Goal: Information Seeking & Learning: Learn about a topic

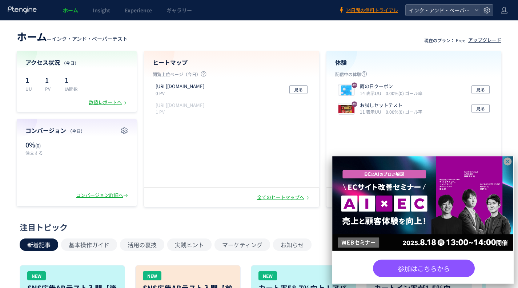
click at [511, 161] on icon at bounding box center [508, 161] width 8 height 8
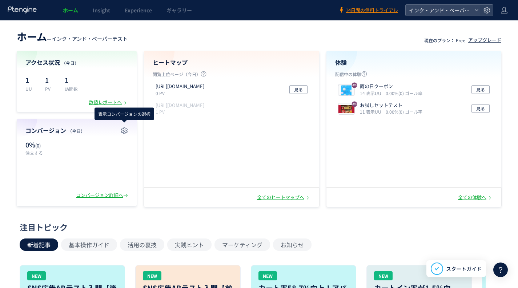
click at [112, 106] on div "アクセス状況 （今日） 1 UU 1 PV 1 訪問数 数値レポートへ" at bounding box center [77, 81] width 120 height 61
click at [109, 103] on div "数値レポートへ" at bounding box center [108, 102] width 39 height 7
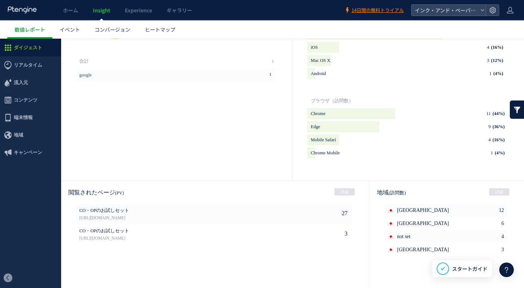
scroll to position [327, 0]
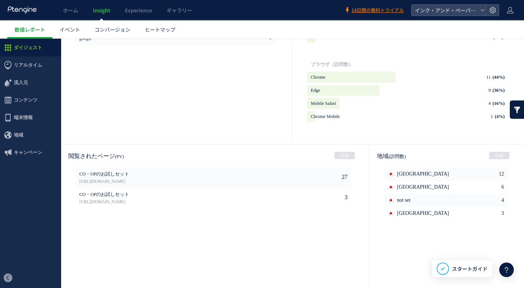
click at [439, 103] on li "Mobile Safari 4 (16%) background" at bounding box center [407, 103] width 200 height 11
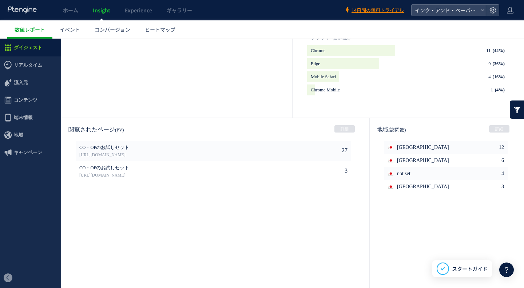
scroll to position [360, 0]
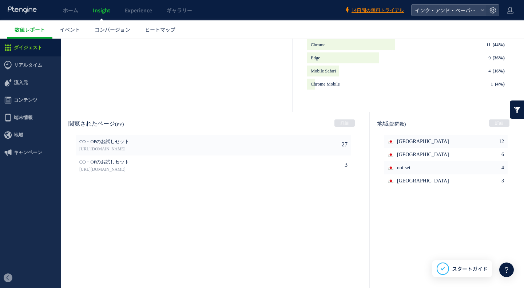
click at [491, 121] on link "詳細" at bounding box center [499, 122] width 20 height 7
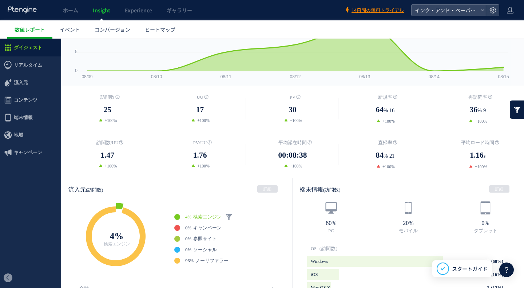
scroll to position [73, 0]
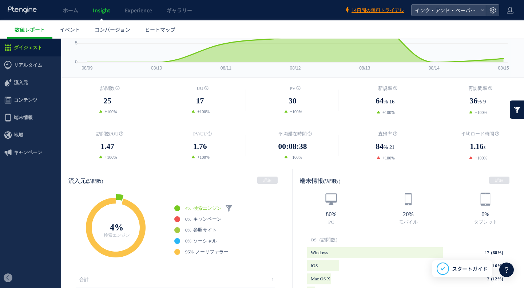
click at [11, 65] on icon at bounding box center [8, 65] width 9 height 9
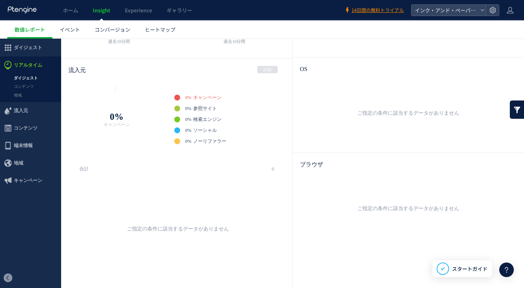
click at [17, 76] on link "ダイジェスト" at bounding box center [30, 78] width 61 height 8
click at [23, 106] on span "流入元" at bounding box center [21, 110] width 14 height 17
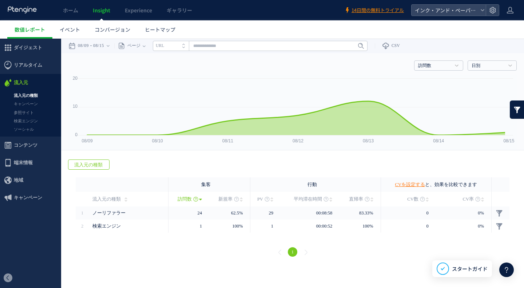
click at [22, 67] on span "リアルタイム" at bounding box center [28, 64] width 28 height 17
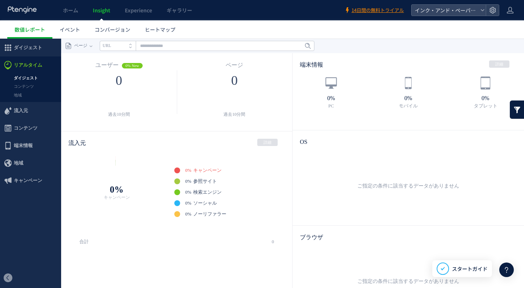
click at [22, 80] on link "ダイジェスト" at bounding box center [30, 78] width 61 height 8
click at [29, 88] on link "コンテンツ" at bounding box center [30, 86] width 61 height 8
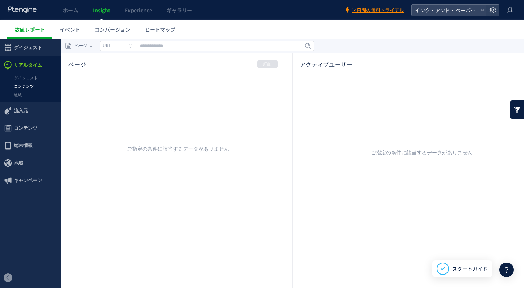
click at [0, 0] on div at bounding box center [0, 0] width 0 height 0
click at [20, 95] on link "地域" at bounding box center [30, 95] width 61 height 8
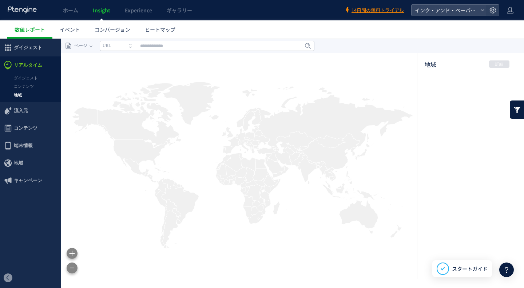
click at [18, 65] on span "リアルタイム" at bounding box center [28, 64] width 28 height 17
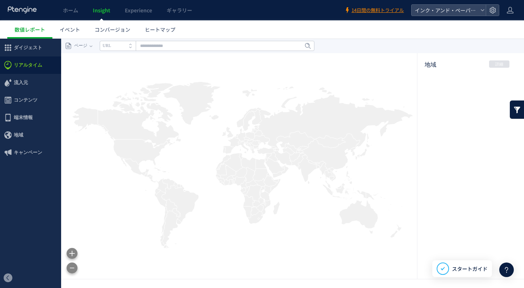
click at [18, 65] on span "リアルタイム" at bounding box center [28, 64] width 28 height 17
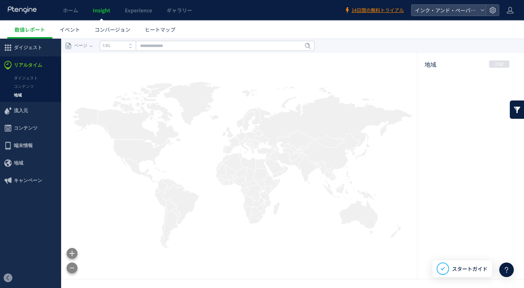
click at [28, 77] on link "ダイジェスト" at bounding box center [30, 78] width 61 height 8
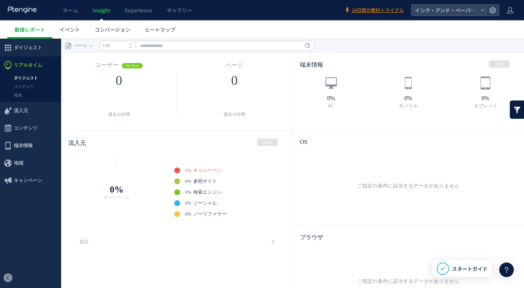
click at [25, 84] on link "コンテンツ" at bounding box center [30, 86] width 61 height 8
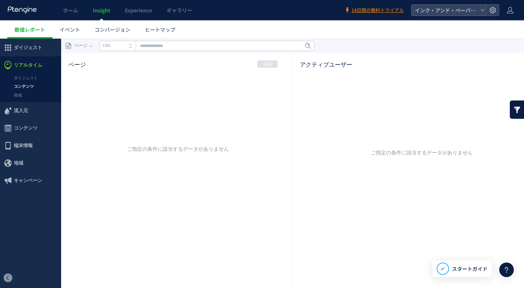
click at [15, 95] on link "地域" at bounding box center [30, 95] width 61 height 8
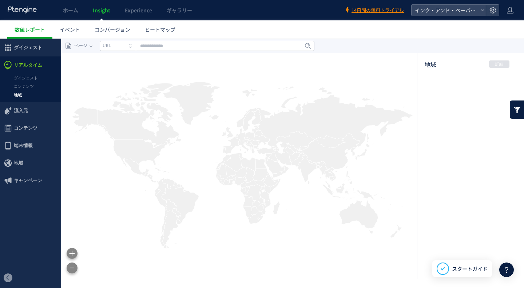
click at [15, 63] on span "リアルタイム" at bounding box center [28, 64] width 28 height 17
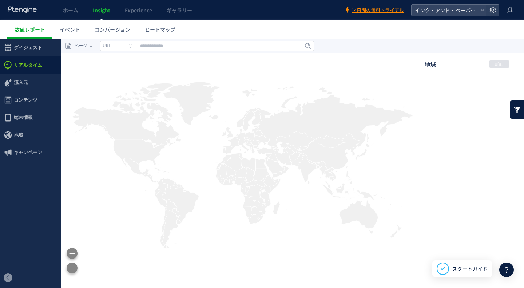
click at [15, 63] on span "リアルタイム" at bounding box center [28, 64] width 28 height 17
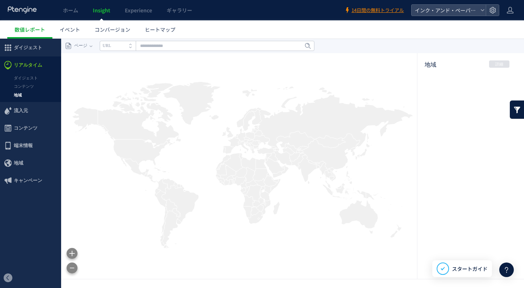
click at [23, 76] on link "ダイジェスト" at bounding box center [30, 78] width 61 height 8
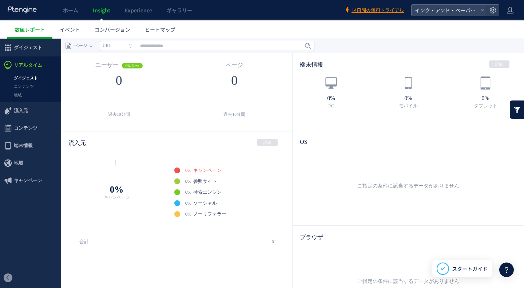
click at [23, 85] on div at bounding box center [262, 144] width 524 height 288
click at [17, 94] on link "地域" at bounding box center [30, 95] width 61 height 8
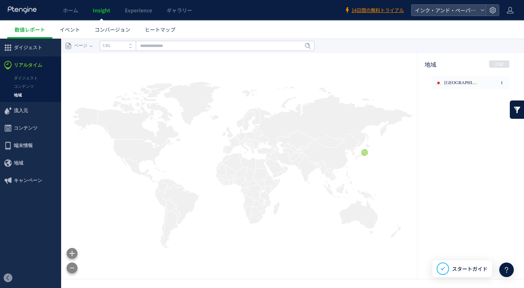
click at [26, 77] on link "ダイジェスト" at bounding box center [30, 78] width 61 height 8
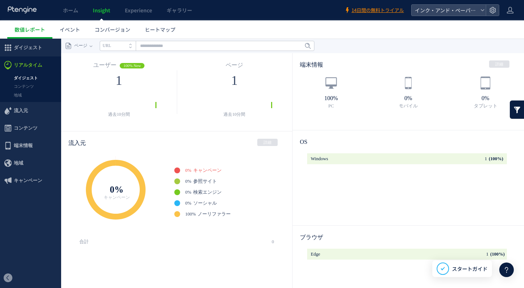
click at [19, 79] on link "ダイジェスト" at bounding box center [30, 78] width 61 height 8
click at [22, 86] on link "コンテンツ" at bounding box center [30, 86] width 61 height 8
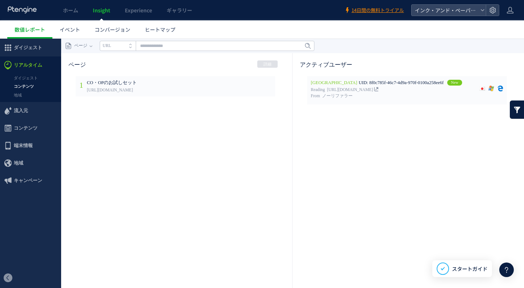
click at [19, 94] on div at bounding box center [262, 144] width 524 height 288
click at [19, 94] on link "地域" at bounding box center [30, 95] width 61 height 8
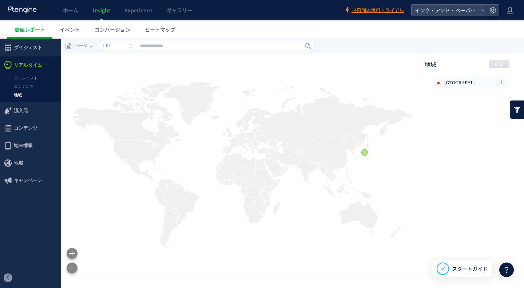
click at [71, 251] on icon at bounding box center [71, 253] width 7 height 11
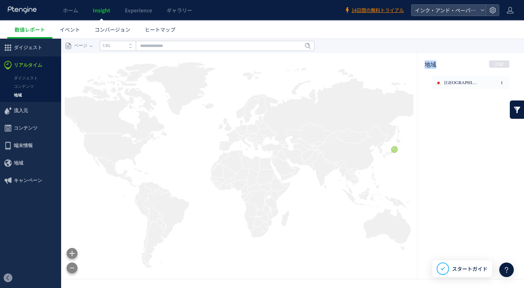
click at [71, 251] on icon at bounding box center [71, 253] width 7 height 11
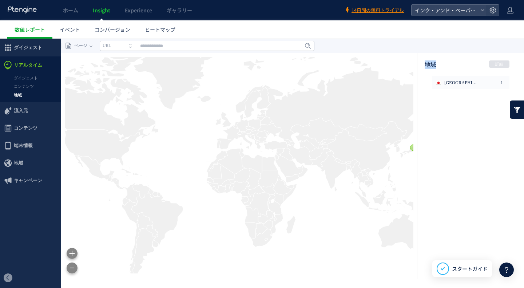
click at [71, 251] on icon at bounding box center [71, 253] width 7 height 11
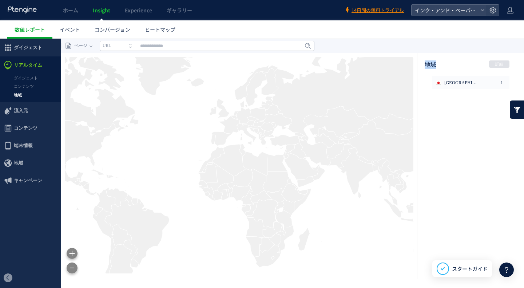
click at [71, 251] on icon at bounding box center [71, 253] width 7 height 11
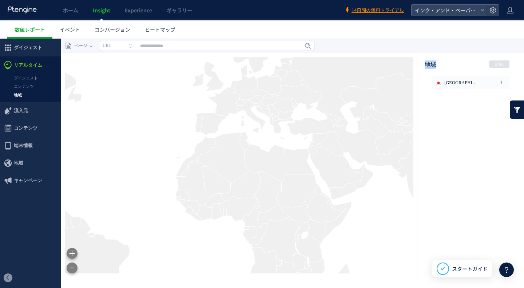
click at [71, 251] on icon at bounding box center [71, 253] width 7 height 11
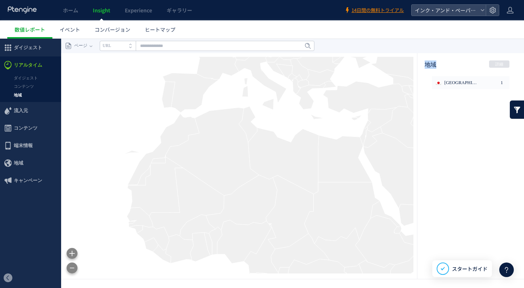
click at [497, 64] on link "詳細" at bounding box center [499, 63] width 20 height 7
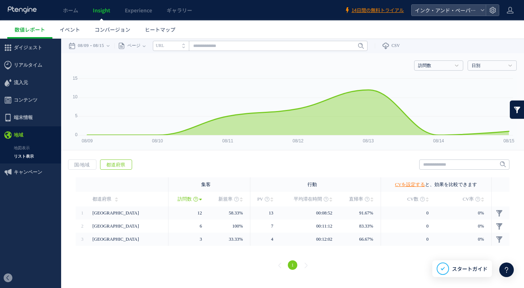
click at [32, 61] on span "リアルタイム" at bounding box center [28, 64] width 28 height 17
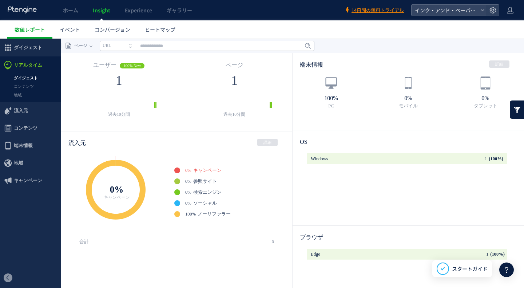
click at [16, 94] on link "地域" at bounding box center [30, 95] width 61 height 8
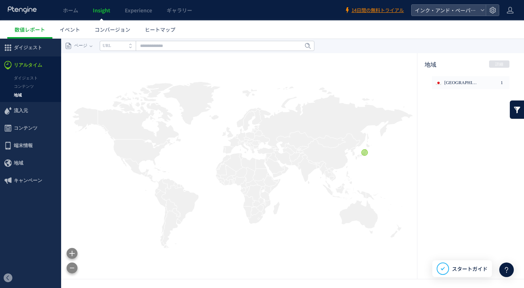
click at [497, 65] on link "詳細" at bounding box center [499, 63] width 20 height 7
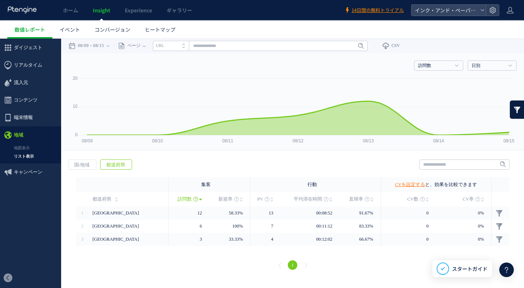
click at [19, 84] on span "流入元" at bounding box center [21, 82] width 14 height 17
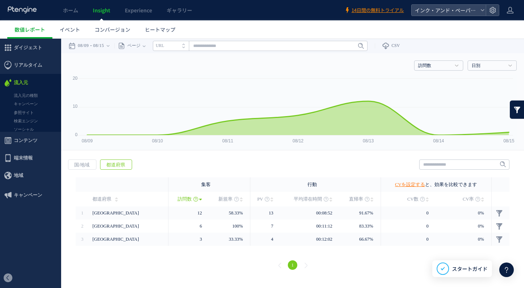
click at [20, 67] on span "リアルタイム" at bounding box center [28, 64] width 28 height 17
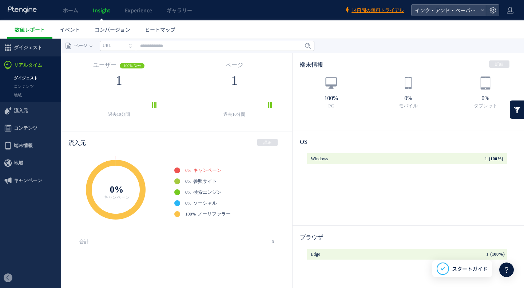
click at [22, 85] on link "コンテンツ" at bounding box center [30, 86] width 61 height 8
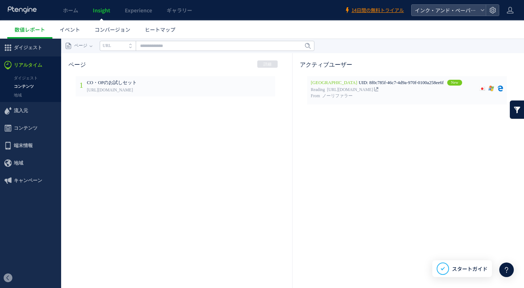
click at [15, 79] on link "ダイジェスト" at bounding box center [30, 78] width 61 height 8
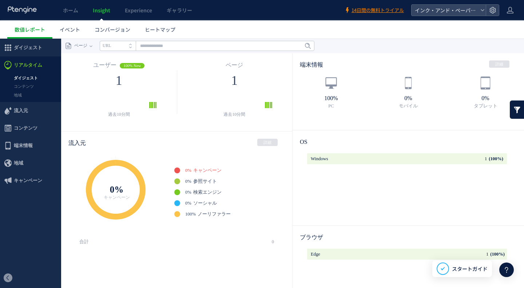
click at [17, 93] on link "地域" at bounding box center [30, 95] width 61 height 8
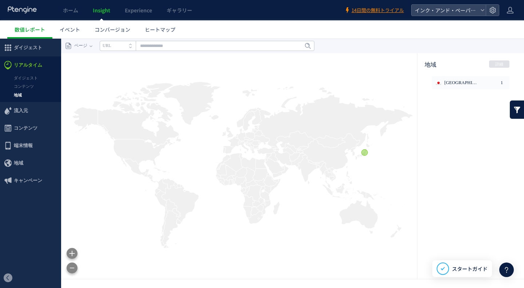
click at [18, 85] on link "コンテンツ" at bounding box center [30, 86] width 61 height 8
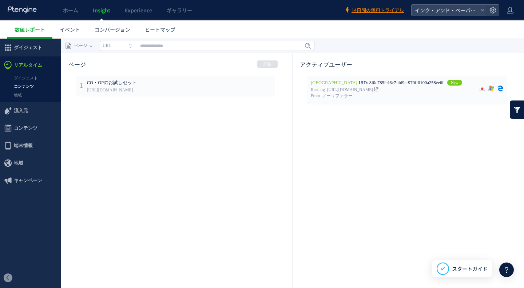
click at [18, 112] on span "流入元" at bounding box center [21, 110] width 14 height 17
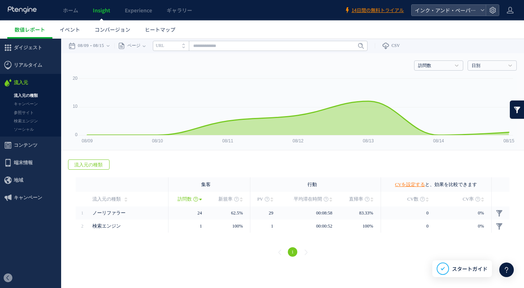
click at [499, 64] on link "日別" at bounding box center [487, 66] width 33 height 7
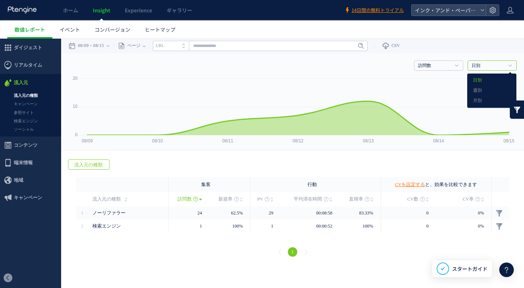
click at [440, 66] on link "訪問数" at bounding box center [434, 66] width 33 height 7
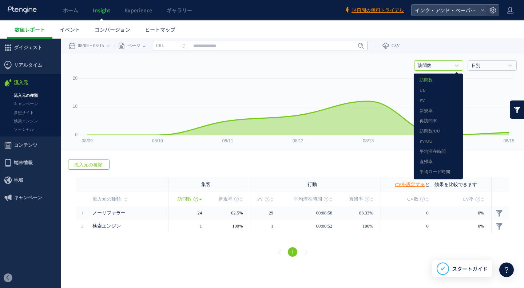
click at [432, 47] on div "戻る デフォルト設定では本日のデータを表示しています。 カレンダーでご覧になりたい期間を指定することができます。 08/09 08/15 今日 昨日 先週 先…" at bounding box center [292, 46] width 462 height 15
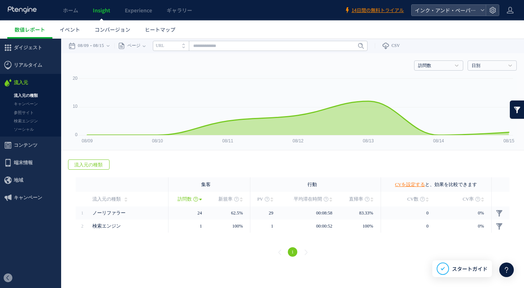
click at [28, 105] on link "キャンペーン" at bounding box center [30, 104] width 61 height 8
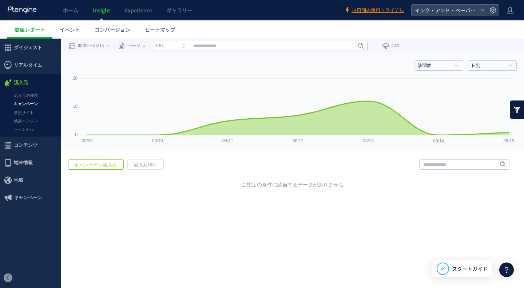
click at [25, 112] on link "参照サイト" at bounding box center [30, 112] width 61 height 8
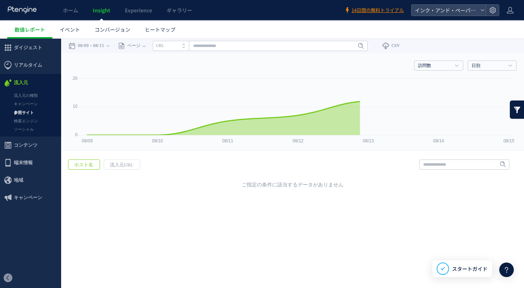
click at [27, 120] on link "検索エンジン" at bounding box center [30, 121] width 61 height 8
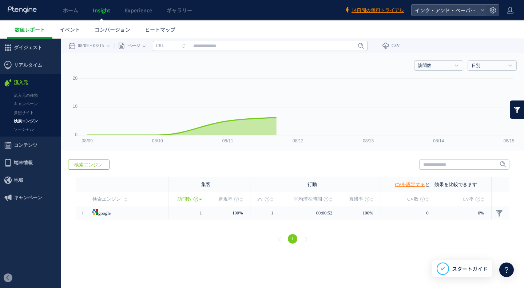
click at [28, 128] on link "ソーシャル" at bounding box center [30, 129] width 61 height 8
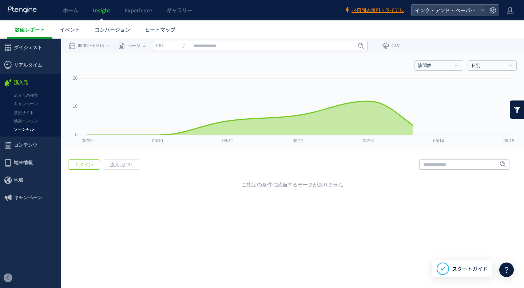
click at [19, 98] on link "流入元の種類" at bounding box center [30, 95] width 61 height 8
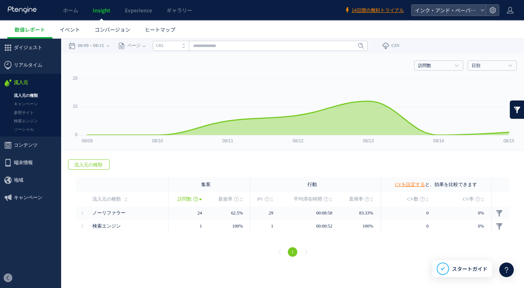
click at [8, 184] on icon at bounding box center [8, 180] width 9 height 9
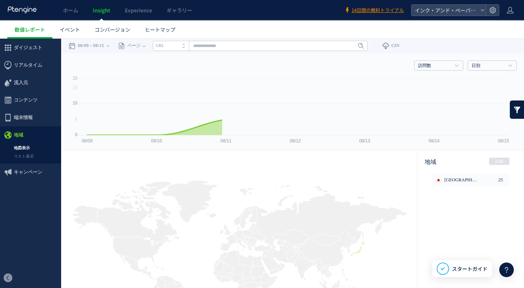
click at [19, 147] on link "地図表示" at bounding box center [30, 148] width 61 height 8
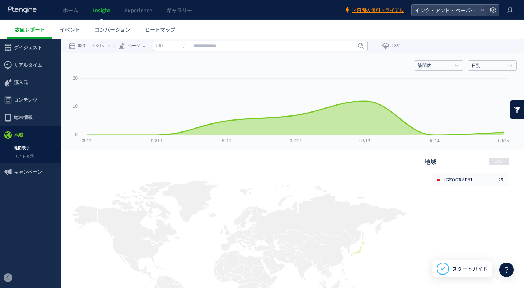
click at [20, 155] on link "リスト表示" at bounding box center [30, 156] width 61 height 8
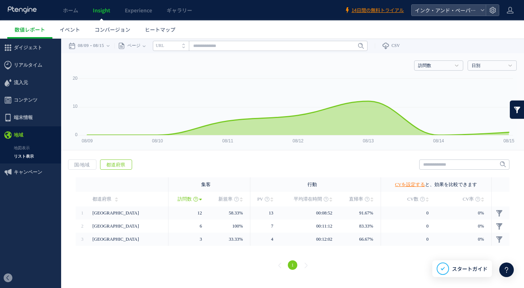
click at [104, 214] on span "[GEOGRAPHIC_DATA]" at bounding box center [115, 212] width 47 height 5
click at [448, 67] on link "訪問数" at bounding box center [434, 66] width 33 height 7
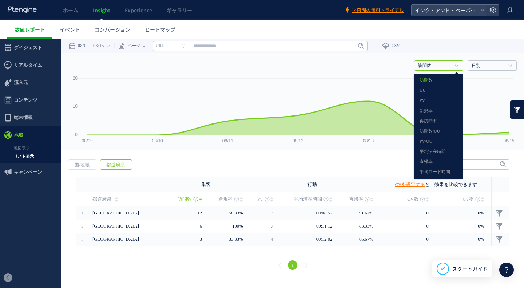
click at [448, 67] on link "訪問数" at bounding box center [434, 66] width 33 height 7
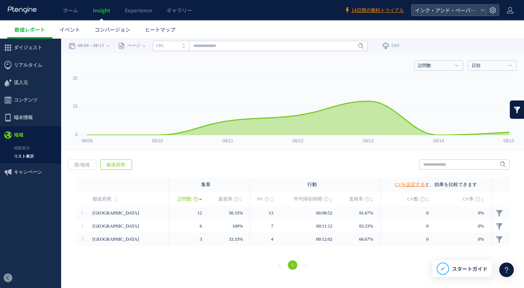
click at [104, 48] on time "08/15" at bounding box center [98, 46] width 11 height 15
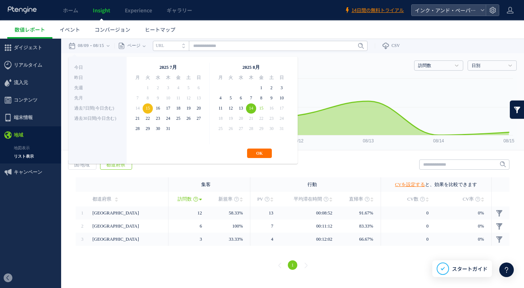
click at [255, 154] on button "OK" at bounding box center [259, 152] width 25 height 9
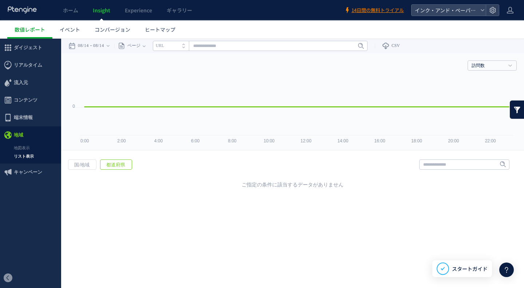
click at [111, 48] on div "08/14 08/14" at bounding box center [91, 46] width 46 height 15
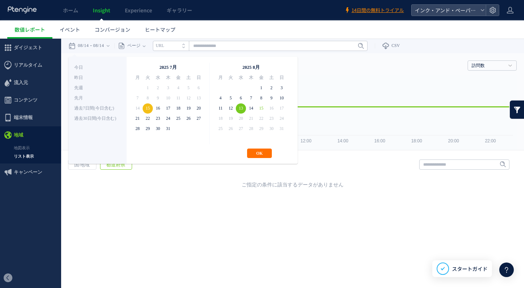
click at [255, 155] on button "OK" at bounding box center [259, 152] width 25 height 9
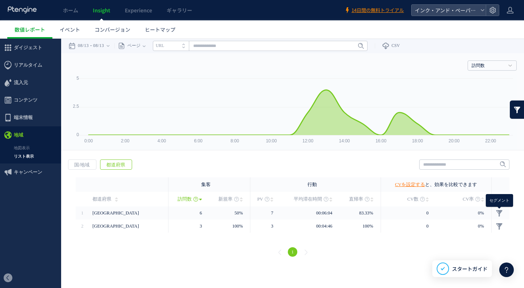
click at [500, 211] on link at bounding box center [498, 212] width 7 height 7
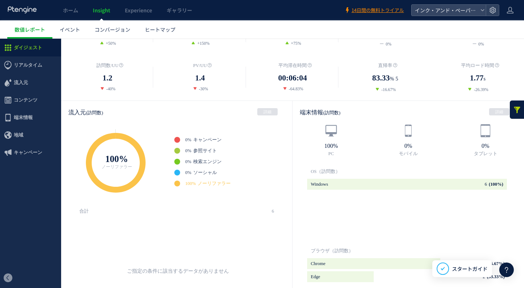
scroll to position [182, 0]
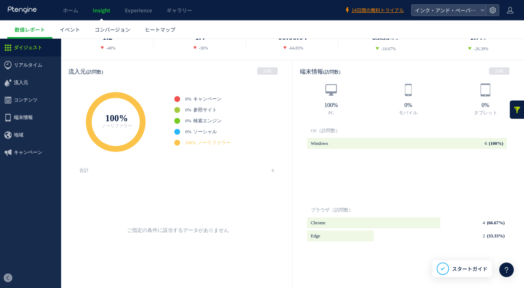
click at [18, 136] on span "地域" at bounding box center [18, 134] width 9 height 17
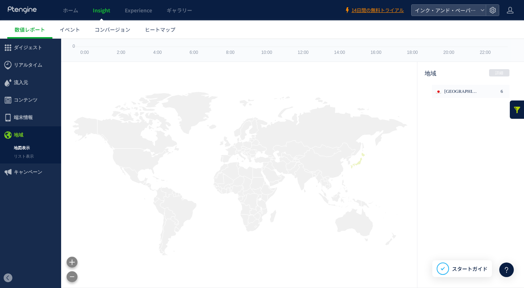
scroll to position [88, 0]
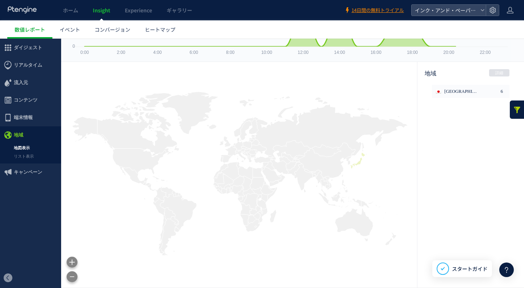
click at [23, 150] on link "地図表示" at bounding box center [30, 148] width 61 height 8
click at [24, 154] on link "リスト表示" at bounding box center [30, 156] width 61 height 8
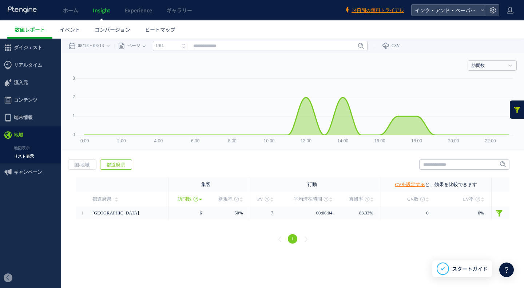
click at [496, 183] on td at bounding box center [500, 184] width 18 height 15
click at [31, 156] on link "リスト表示" at bounding box center [30, 156] width 61 height 8
click at [31, 173] on span "キャンペーン" at bounding box center [28, 171] width 28 height 17
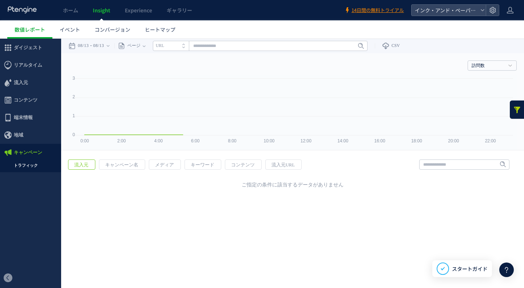
click at [27, 168] on link "トラフィック" at bounding box center [30, 165] width 61 height 8
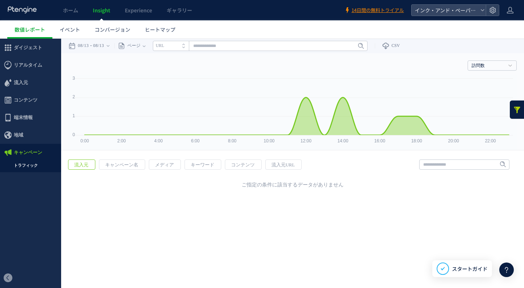
click at [23, 164] on link "トラフィック" at bounding box center [30, 165] width 61 height 8
click at [33, 133] on span "地域" at bounding box center [30, 134] width 61 height 17
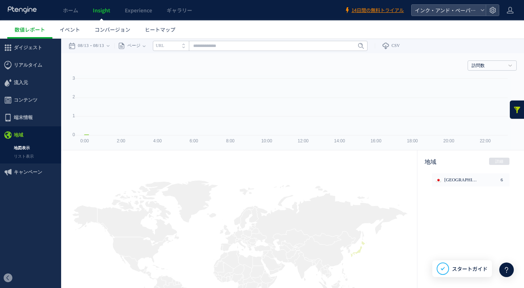
click at [26, 118] on div at bounding box center [262, 144] width 524 height 288
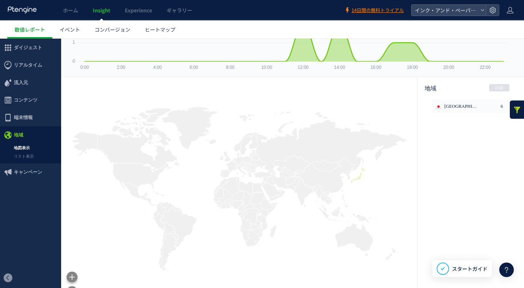
scroll to position [88, 0]
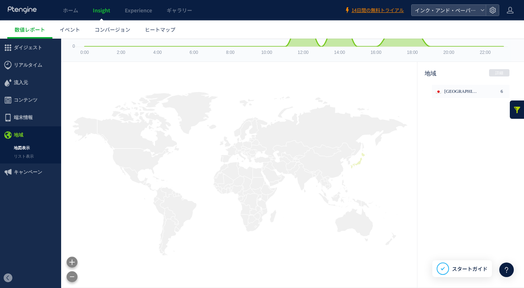
click at [515, 110] on link at bounding box center [516, 109] width 15 height 18
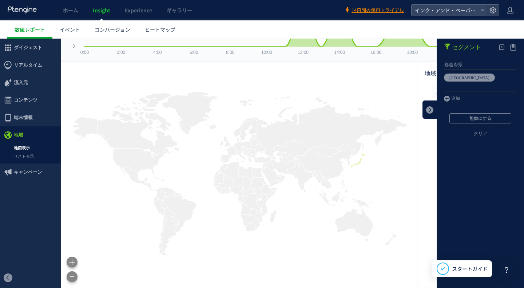
click at [486, 88] on article "セグメント 左 右 セグメントを使用すると特定の訪問者のデータに絞り込んでヒートマップの分析をすることができます。この機能を利用したい場合はプランのアップグレ…" at bounding box center [479, 93] width 87 height 109
click at [452, 219] on section "セグメント 左 右 セグメントを使用すると特定の訪問者のデータに絞り込んでヒートマップの分析をすることができます。この機能を利用したい場合はプランのアップグレ…" at bounding box center [479, 163] width 87 height 249
click at [424, 111] on link at bounding box center [429, 109] width 15 height 18
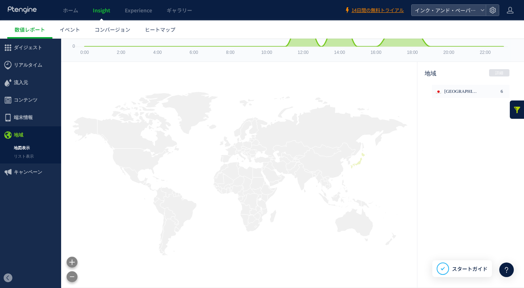
scroll to position [0, 0]
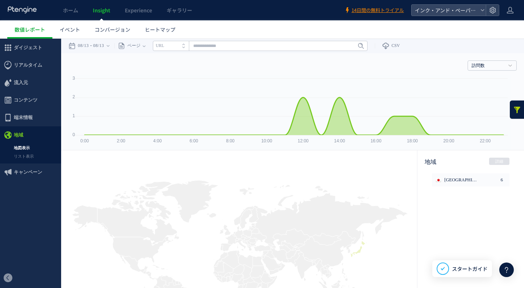
click at [28, 114] on span "端末情報" at bounding box center [23, 117] width 19 height 17
click at [24, 97] on span "コンテンツ" at bounding box center [26, 99] width 24 height 17
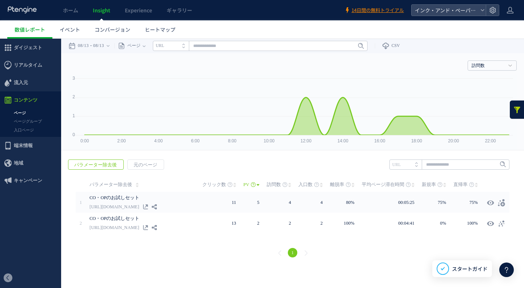
click at [18, 84] on span "流入元" at bounding box center [21, 82] width 14 height 17
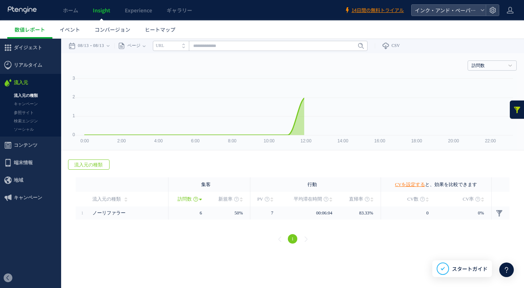
click at [29, 131] on link "ソーシャル" at bounding box center [30, 129] width 61 height 8
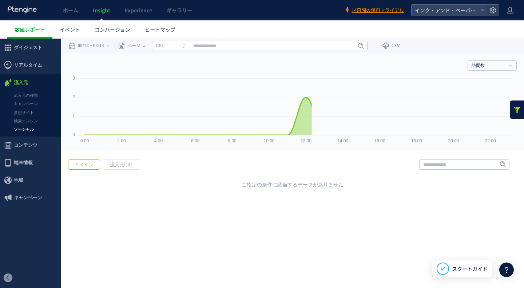
click at [18, 68] on span "リアルタイム" at bounding box center [28, 64] width 28 height 17
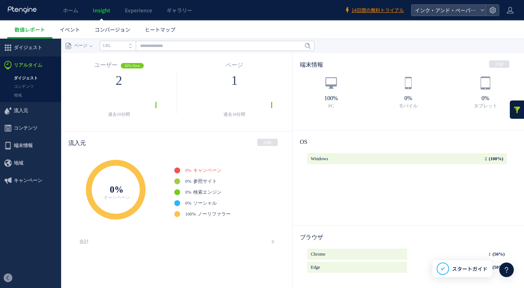
click at [19, 92] on link "地域" at bounding box center [30, 95] width 61 height 8
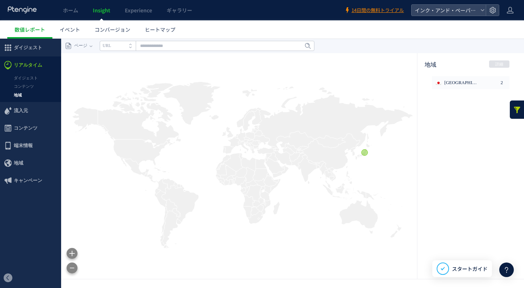
click at [20, 77] on link "ダイジェスト" at bounding box center [30, 78] width 61 height 8
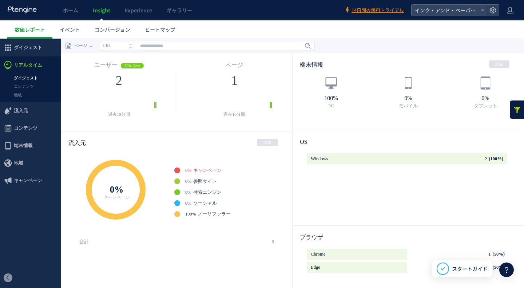
click at [19, 92] on link "地域" at bounding box center [30, 95] width 61 height 8
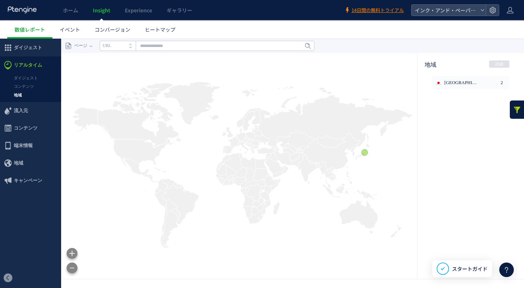
click at [18, 112] on span "流入元" at bounding box center [21, 110] width 14 height 17
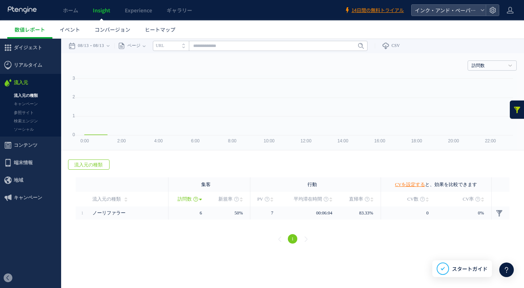
click at [21, 123] on link "検索エンジン" at bounding box center [30, 121] width 61 height 8
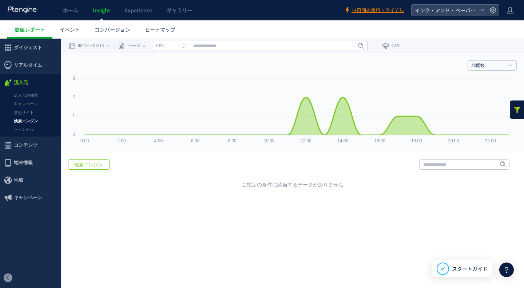
click at [24, 128] on link "ソーシャル" at bounding box center [30, 129] width 61 height 8
click at [23, 110] on link "参照サイト" at bounding box center [30, 112] width 61 height 8
click at [21, 102] on link "キャンペーン" at bounding box center [30, 104] width 61 height 8
click at [18, 97] on link "流入元の種類" at bounding box center [30, 95] width 61 height 8
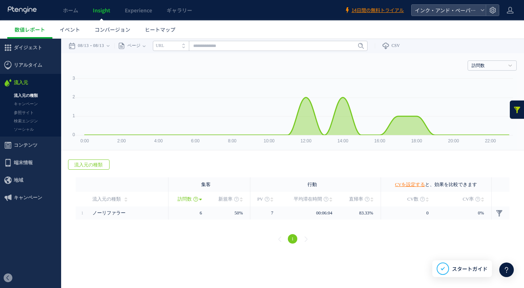
click at [16, 81] on span "流入元" at bounding box center [21, 82] width 14 height 17
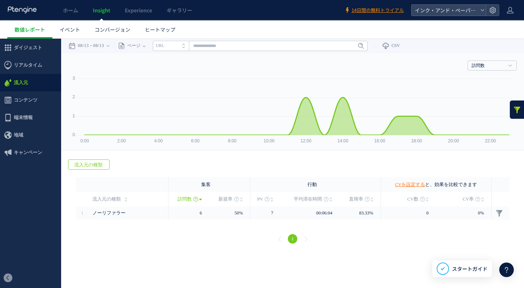
click at [20, 101] on span "コンテンツ" at bounding box center [26, 99] width 24 height 17
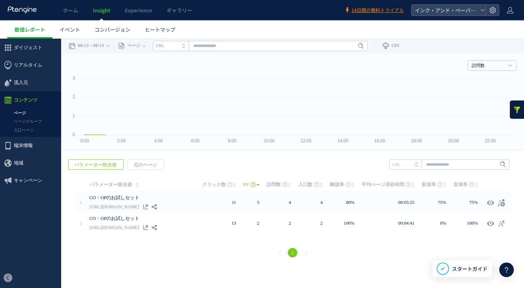
click at [22, 111] on link "ページ" at bounding box center [30, 113] width 61 height 8
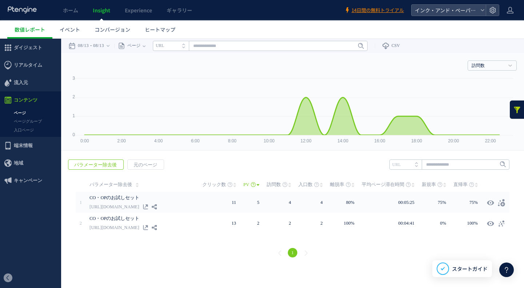
click at [24, 121] on link "ページグループ" at bounding box center [30, 121] width 61 height 8
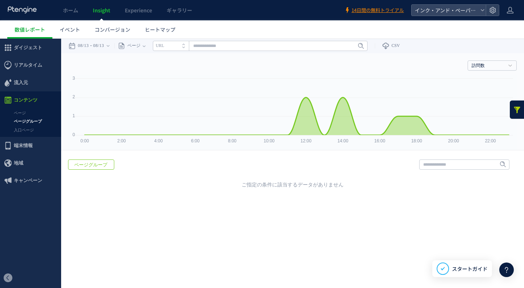
click at [25, 127] on link "入口ページ" at bounding box center [30, 130] width 61 height 8
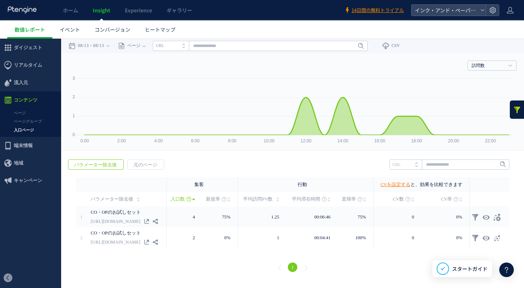
click at [140, 223] on link "[URL][DOMAIN_NAME]" at bounding box center [115, 221] width 49 height 9
click at [160, 32] on span "ヒートマップ" at bounding box center [160, 29] width 31 height 7
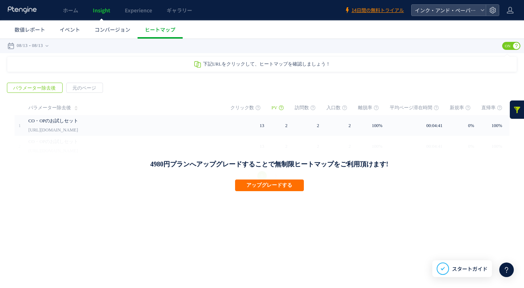
click at [78, 125] on link "[URL][DOMAIN_NAME]" at bounding box center [52, 129] width 49 height 9
click at [97, 35] on link "コンバージョン" at bounding box center [112, 29] width 50 height 18
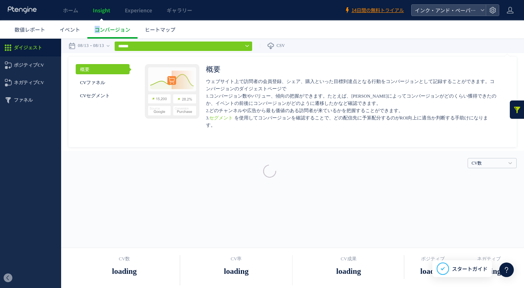
click at [0, 0] on div at bounding box center [0, 0] width 0 height 0
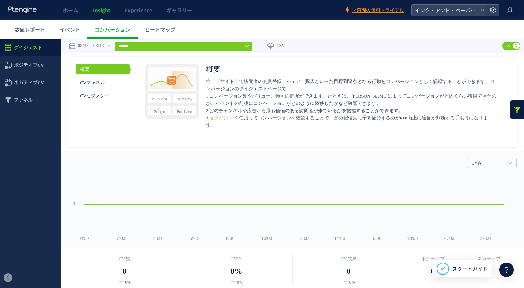
click at [68, 29] on span "イベント" at bounding box center [70, 29] width 20 height 7
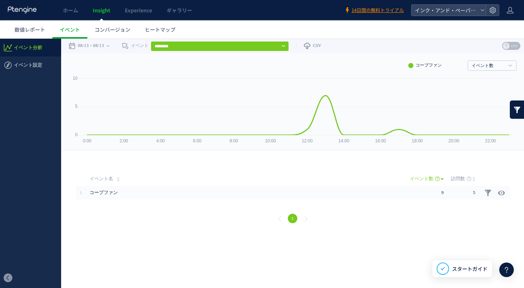
click at [93, 192] on span "コープファン" at bounding box center [231, 192] width 284 height 13
click at [30, 26] on span "数値レポート" at bounding box center [30, 29] width 31 height 7
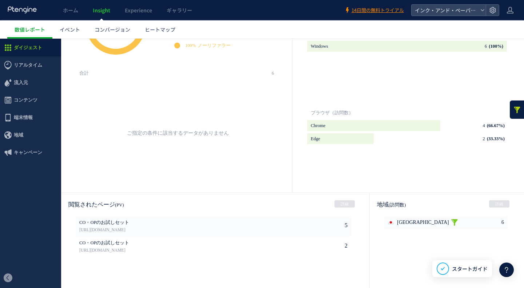
scroll to position [291, 0]
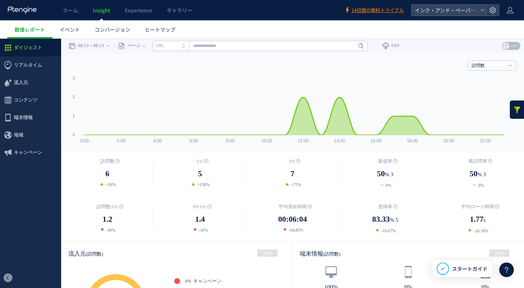
scroll to position [291, 0]
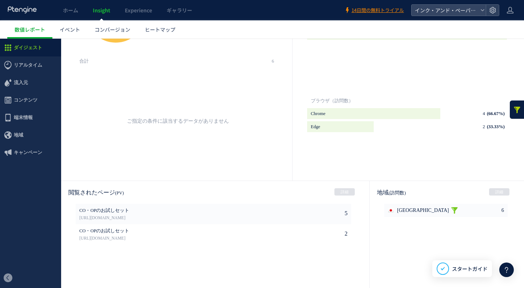
click at [26, 65] on span "リアルタイム" at bounding box center [28, 64] width 28 height 17
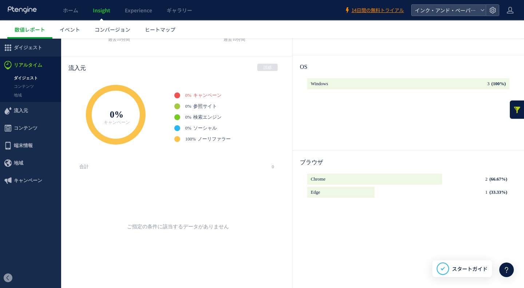
scroll to position [75, 0]
click at [29, 80] on link "ダイジェスト" at bounding box center [30, 78] width 61 height 8
click at [26, 79] on link "ダイジェスト" at bounding box center [30, 78] width 61 height 8
click at [25, 86] on link "コンテンツ" at bounding box center [30, 86] width 61 height 8
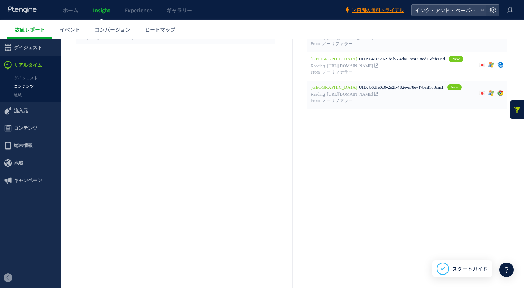
click at [25, 92] on link "地域" at bounding box center [30, 95] width 61 height 8
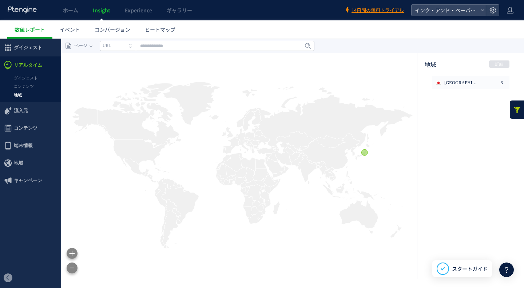
click at [32, 126] on span "コンテンツ" at bounding box center [26, 127] width 24 height 17
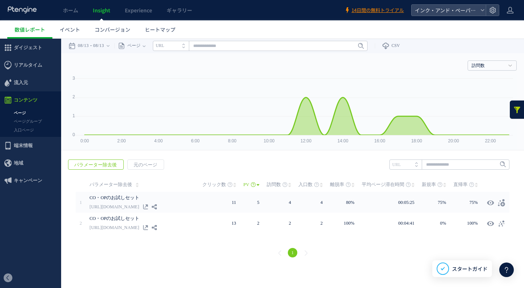
click at [114, 43] on div "08/13 08/13" at bounding box center [91, 46] width 46 height 15
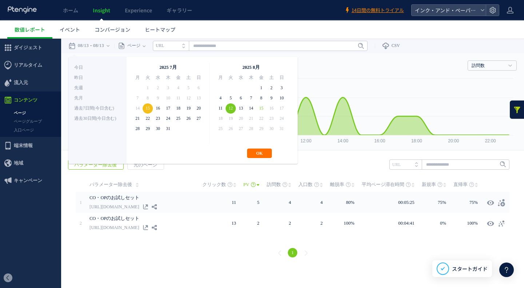
click at [261, 155] on button "OK" at bounding box center [259, 152] width 25 height 9
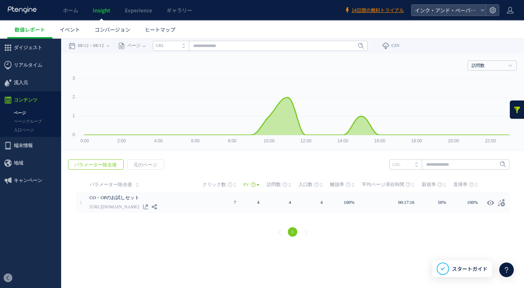
click at [225, 235] on div "1" at bounding box center [292, 233] width 448 height 26
click at [183, 230] on div "1" at bounding box center [292, 233] width 448 height 26
click at [468, 246] on html ".cls-1 { fill-rule: evenodd; } .cls-1 { fill: #ececec; } .cls-2 { fill: #929292…" at bounding box center [262, 142] width 524 height 207
click at [16, 115] on link "ページ" at bounding box center [30, 113] width 61 height 8
click at [21, 119] on link "ページグループ" at bounding box center [30, 121] width 61 height 8
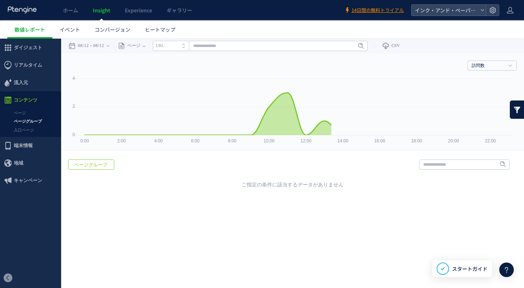
click at [24, 130] on link "入口ページ" at bounding box center [30, 130] width 61 height 8
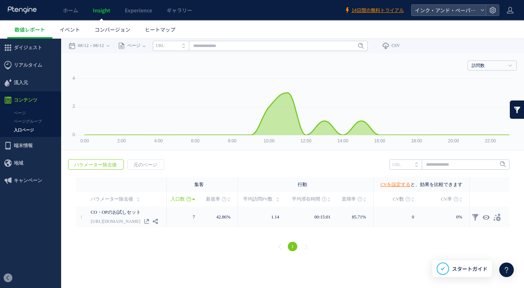
click at [22, 69] on span "リアルタイム" at bounding box center [28, 64] width 28 height 17
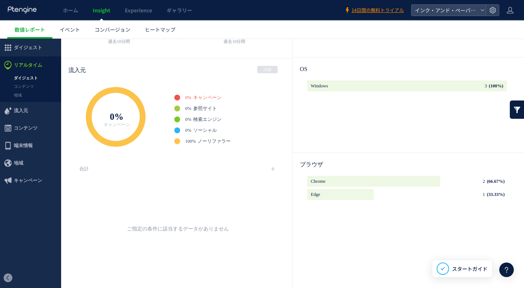
scroll to position [75, 0]
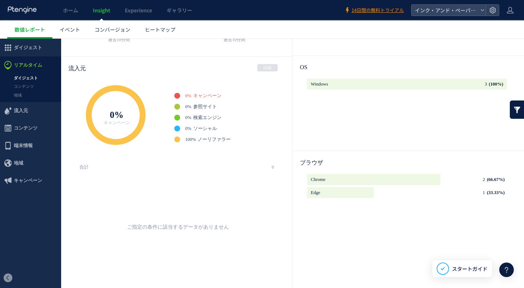
click at [26, 129] on span "コンテンツ" at bounding box center [26, 127] width 24 height 17
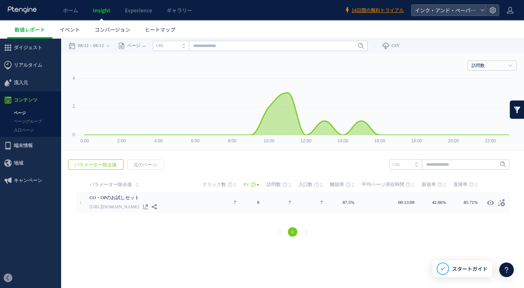
click at [25, 119] on link "ページグループ" at bounding box center [30, 121] width 61 height 8
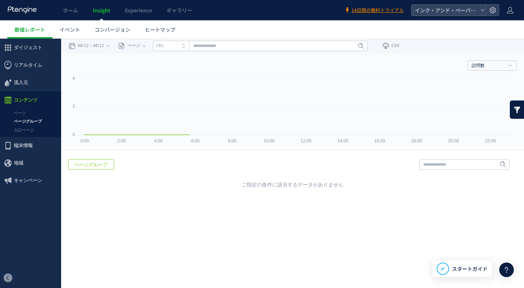
click at [27, 131] on link "入口ページ" at bounding box center [30, 130] width 61 height 8
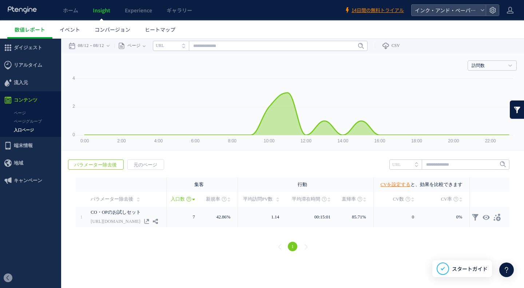
click at [27, 128] on link "入口ページ" at bounding box center [30, 130] width 61 height 8
click at [23, 111] on link "ページ" at bounding box center [30, 113] width 61 height 8
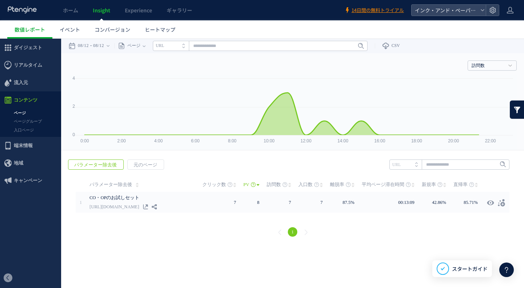
click at [109, 46] on icon at bounding box center [108, 45] width 3 height 1
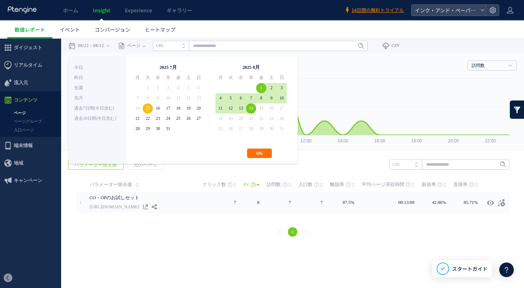
click at [258, 152] on button "OK" at bounding box center [259, 152] width 25 height 9
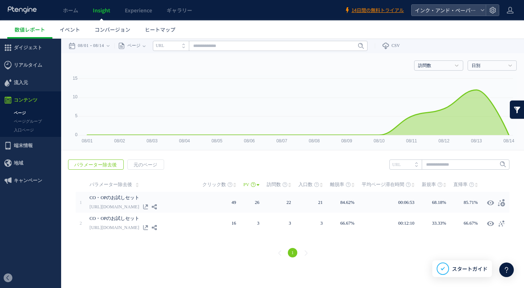
click at [27, 118] on link "ページグループ" at bounding box center [30, 121] width 61 height 8
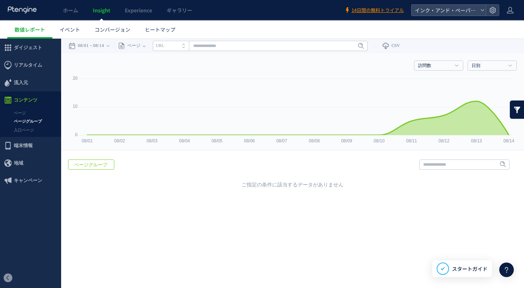
click at [21, 98] on span "コンテンツ" at bounding box center [26, 99] width 24 height 17
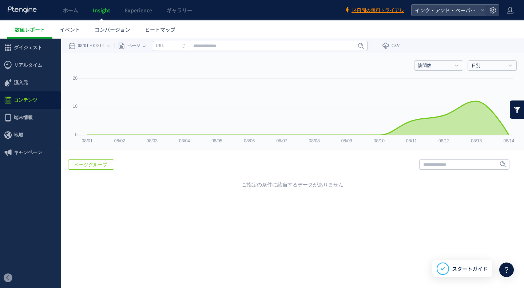
click at [22, 99] on span "コンテンツ" at bounding box center [26, 99] width 24 height 17
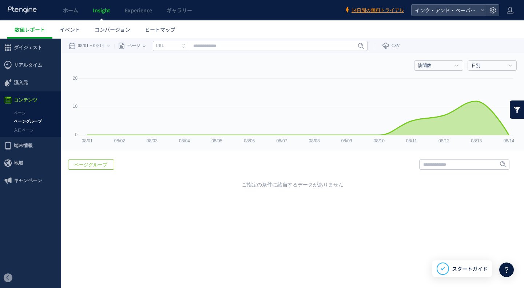
click at [28, 109] on li "コンテンツ ページ ページグループ 入口ページ ページ ページグループ" at bounding box center [30, 113] width 61 height 45
click at [26, 111] on link "ページ" at bounding box center [30, 113] width 61 height 8
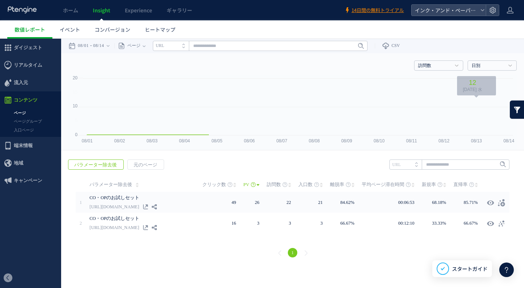
click at [478, 68] on link "日別" at bounding box center [487, 66] width 33 height 7
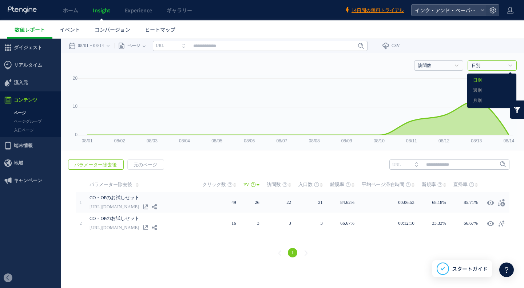
click at [13, 83] on span "流入元" at bounding box center [30, 82] width 61 height 17
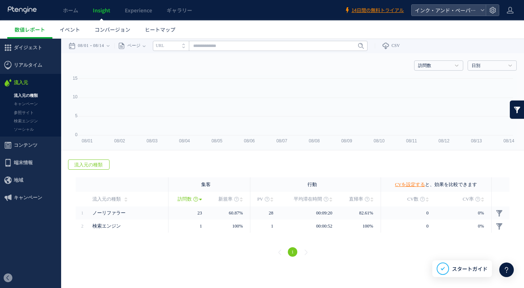
click at [20, 93] on div at bounding box center [262, 144] width 524 height 288
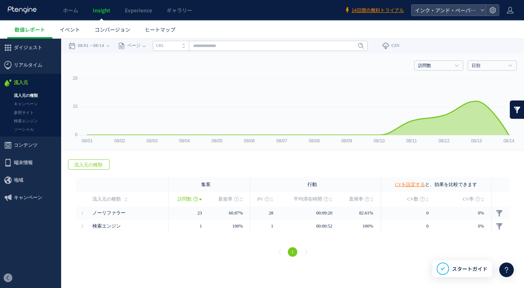
click at [29, 103] on link "キャンペーン" at bounding box center [30, 104] width 61 height 8
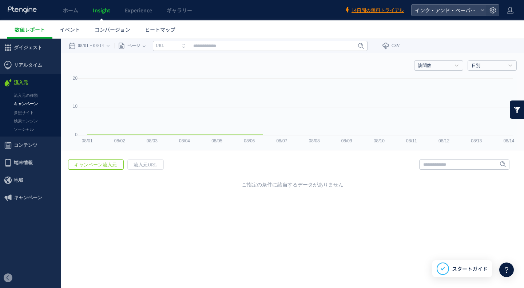
click at [27, 110] on link "参照サイト" at bounding box center [30, 112] width 61 height 8
click at [28, 121] on link "検索エンジン" at bounding box center [30, 121] width 61 height 8
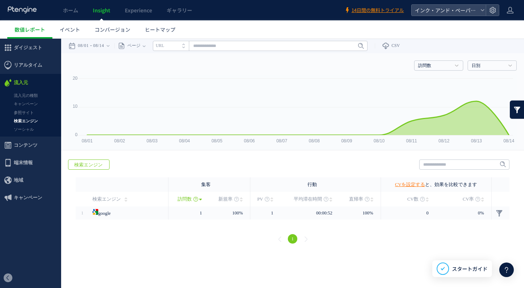
click at [25, 133] on link "ソーシャル" at bounding box center [30, 129] width 61 height 8
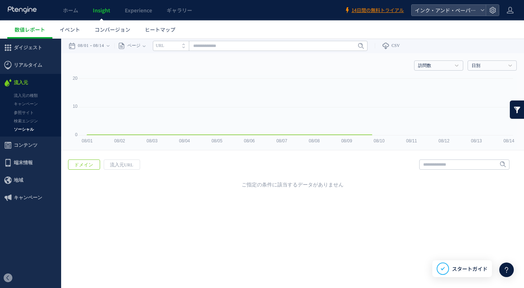
click at [20, 179] on span "地域" at bounding box center [18, 179] width 9 height 17
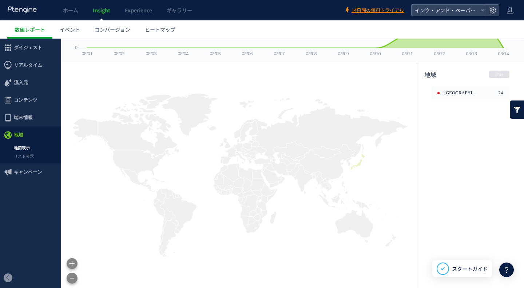
scroll to position [88, 0]
click at [25, 144] on link "地図表示" at bounding box center [30, 148] width 61 height 8
click at [21, 147] on link "地図表示" at bounding box center [30, 148] width 61 height 8
click at [24, 155] on link "リスト表示" at bounding box center [30, 156] width 61 height 8
